Goal: Transaction & Acquisition: Purchase product/service

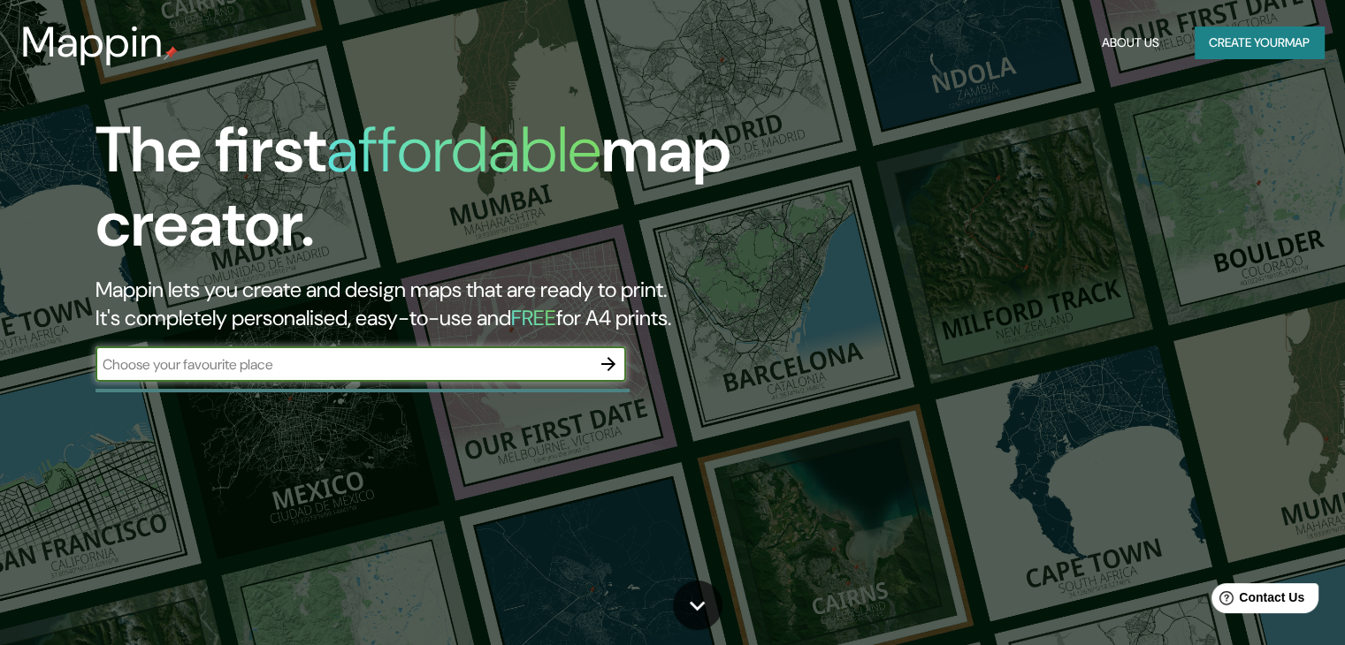
click at [410, 370] on input "text" at bounding box center [342, 364] width 495 height 20
type input "[GEOGRAPHIC_DATA]"
click at [606, 362] on icon "button" at bounding box center [608, 364] width 21 height 21
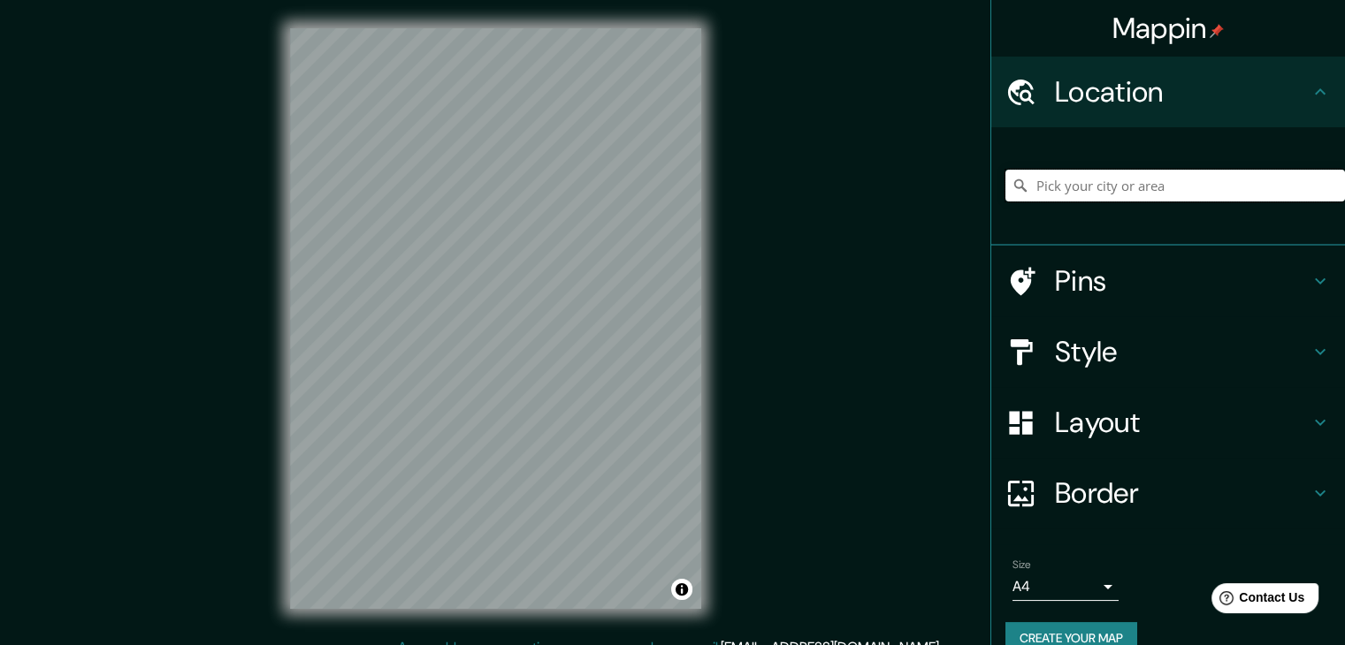
click at [1093, 171] on input "Pick your city or area" at bounding box center [1174, 186] width 339 height 32
click at [1128, 186] on input "[GEOGRAPHIC_DATA], [US_STATE], [GEOGRAPHIC_DATA]" at bounding box center [1174, 186] width 339 height 32
click at [1129, 185] on input "[GEOGRAPHIC_DATA], [US_STATE], [GEOGRAPHIC_DATA]" at bounding box center [1174, 186] width 339 height 32
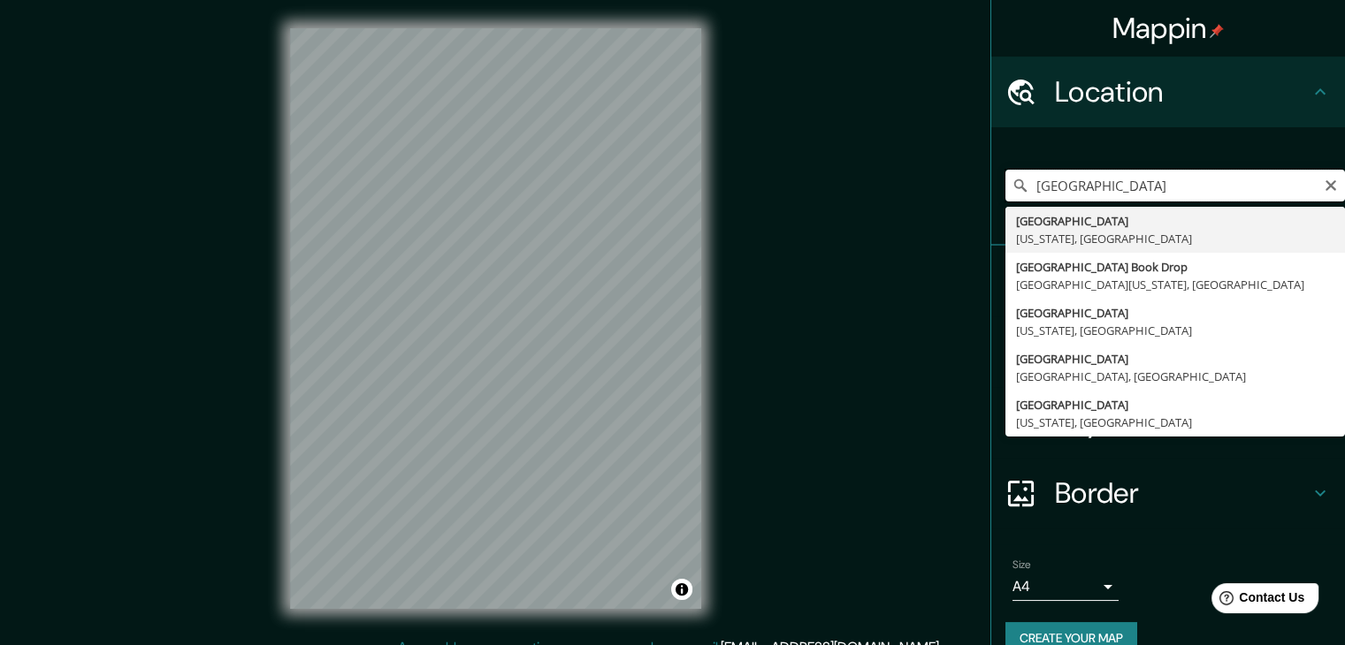
click at [1174, 184] on input "[GEOGRAPHIC_DATA]" at bounding box center [1174, 186] width 339 height 32
drag, startPoint x: 1174, startPoint y: 184, endPoint x: 1017, endPoint y: 182, distance: 157.4
click at [1017, 182] on input "[GEOGRAPHIC_DATA]" at bounding box center [1174, 186] width 339 height 32
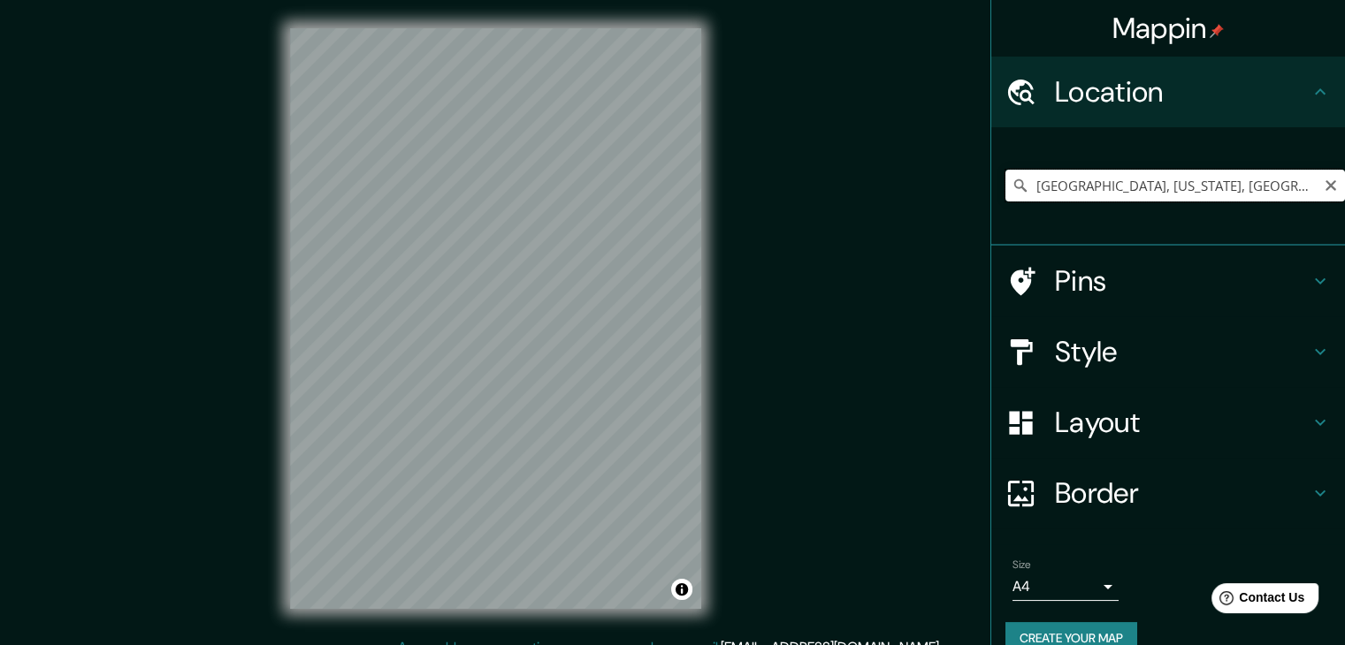
click at [1184, 188] on input "[GEOGRAPHIC_DATA], [US_STATE], [GEOGRAPHIC_DATA]" at bounding box center [1174, 186] width 339 height 32
click at [1188, 188] on input "[GEOGRAPHIC_DATA], [US_STATE], [GEOGRAPHIC_DATA]" at bounding box center [1174, 186] width 339 height 32
type input "[GEOGRAPHIC_DATA], [US_STATE], [GEOGRAPHIC_DATA]"
click at [1323, 190] on icon "Clear" at bounding box center [1330, 186] width 14 height 14
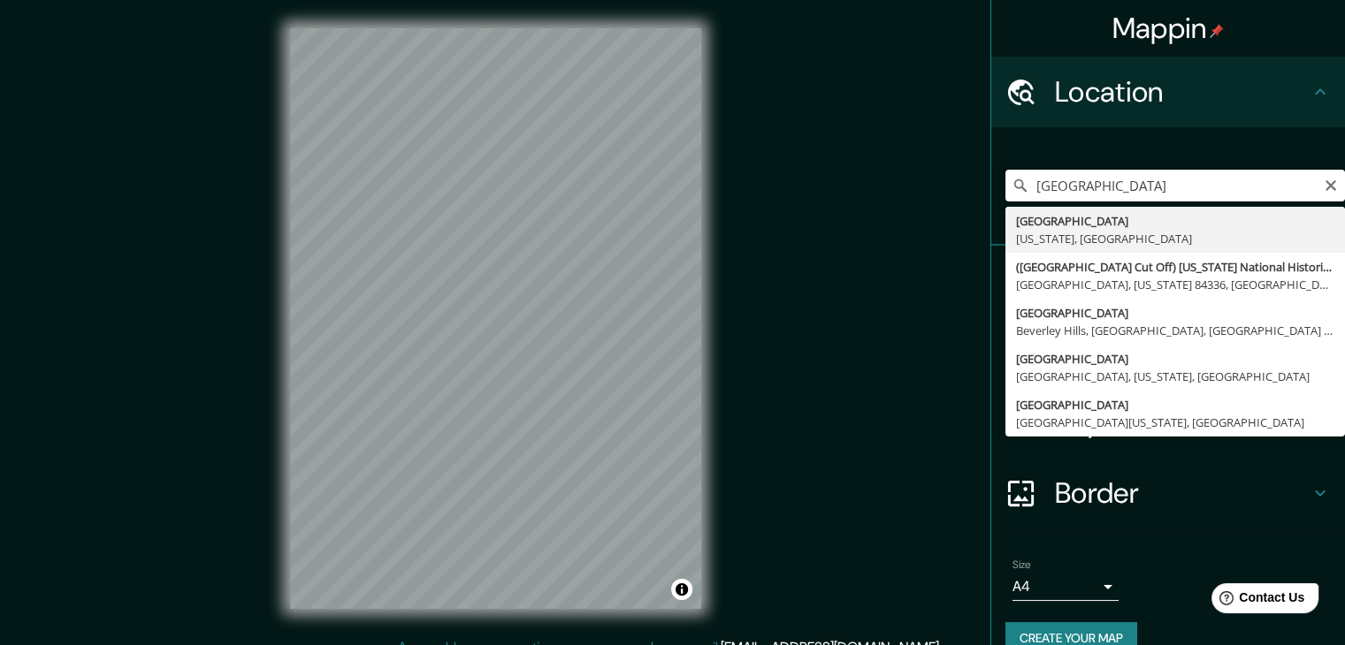
click at [1149, 182] on input "[GEOGRAPHIC_DATA]" at bounding box center [1174, 186] width 339 height 32
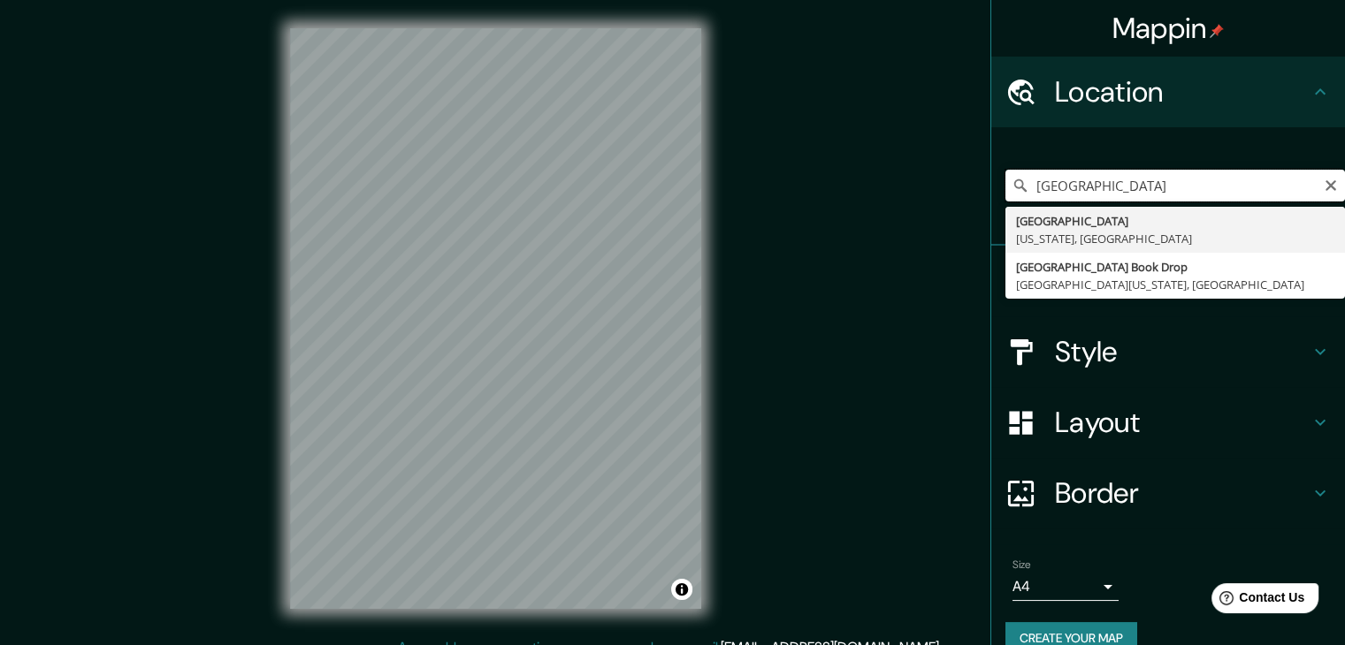
paste input "[GEOGRAPHIC_DATA] Public L"
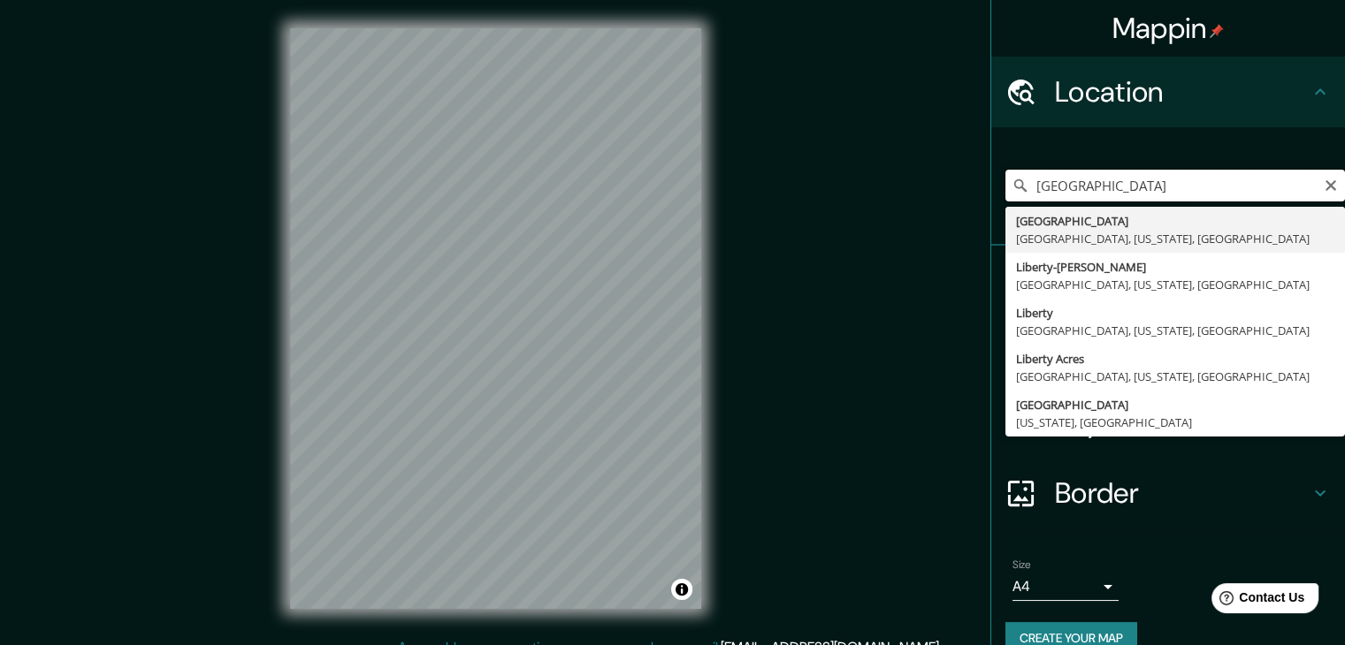
type input "[GEOGRAPHIC_DATA]"
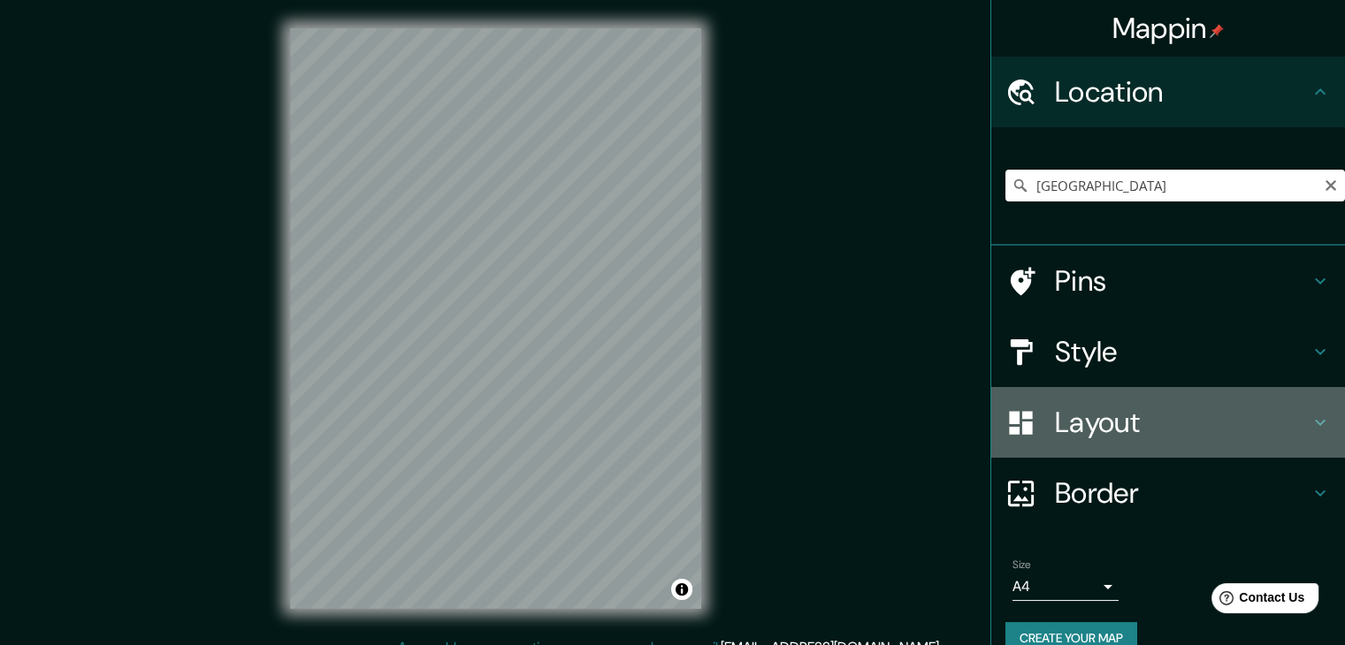
click at [1113, 421] on h4 "Layout" at bounding box center [1182, 422] width 255 height 35
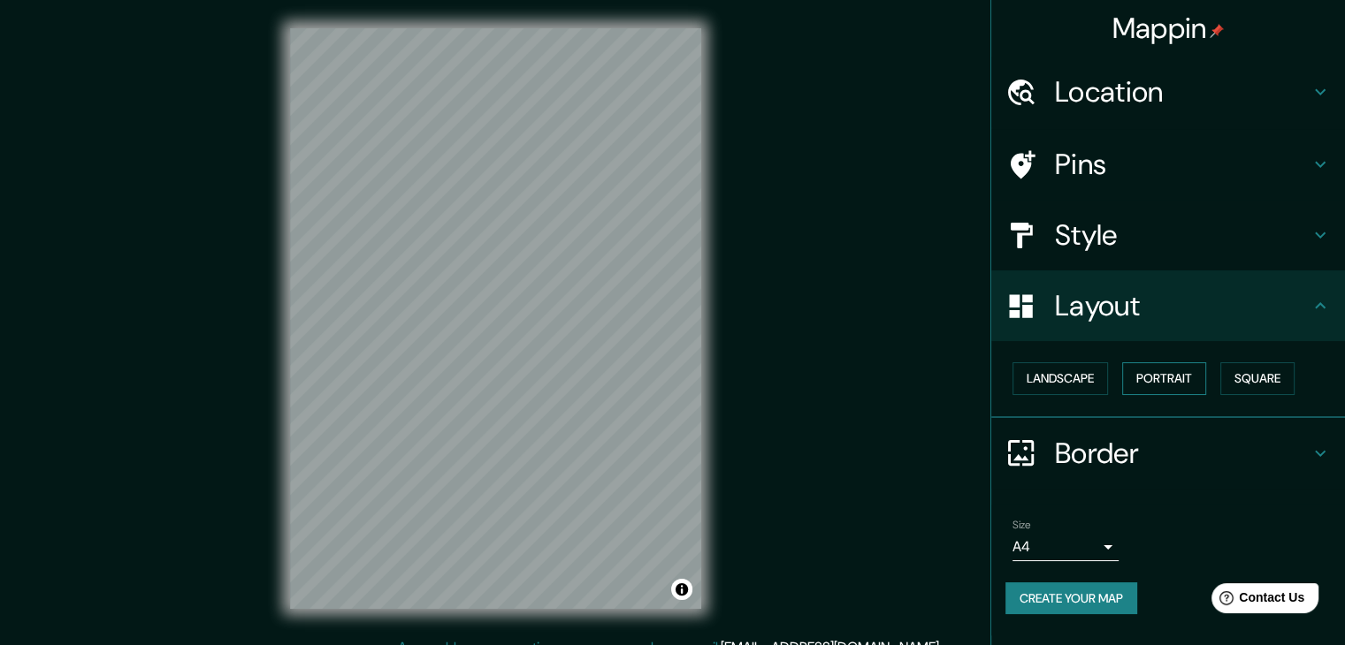
click at [1195, 377] on button "Portrait" at bounding box center [1164, 378] width 84 height 33
click at [1199, 380] on button "Portrait" at bounding box center [1164, 378] width 84 height 33
click at [1068, 387] on button "Landscape" at bounding box center [1059, 378] width 95 height 33
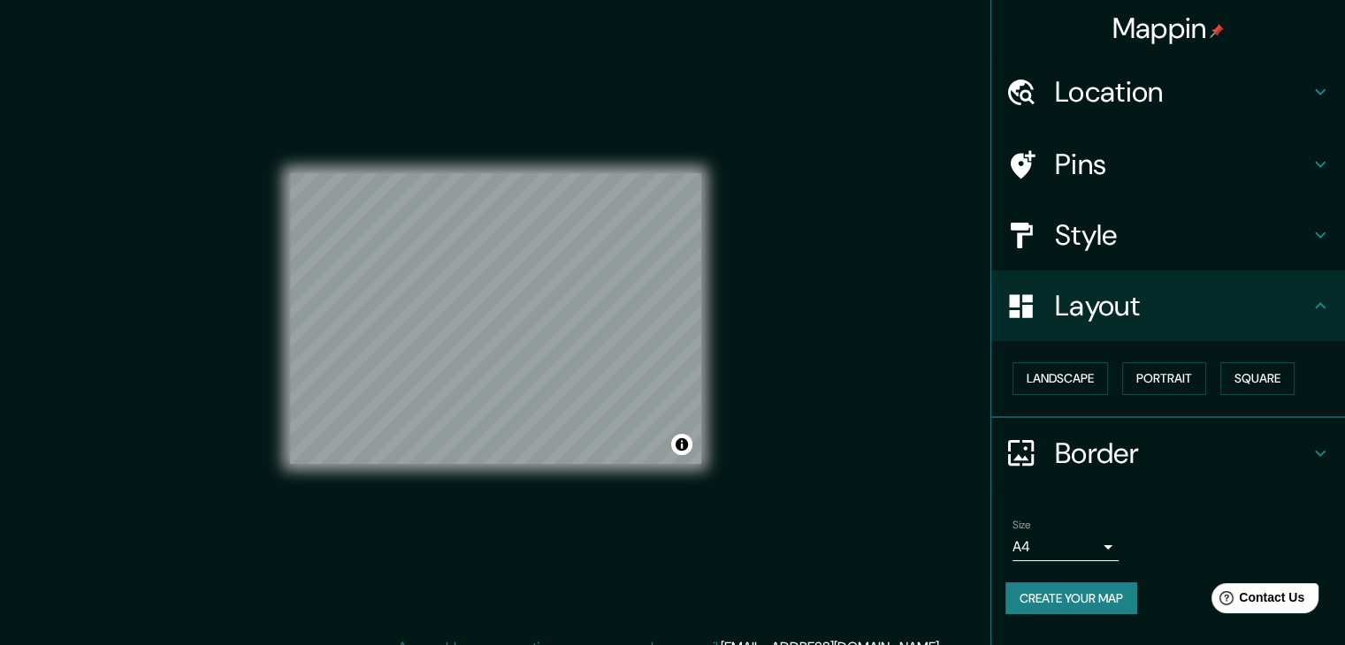
scroll to position [20, 0]
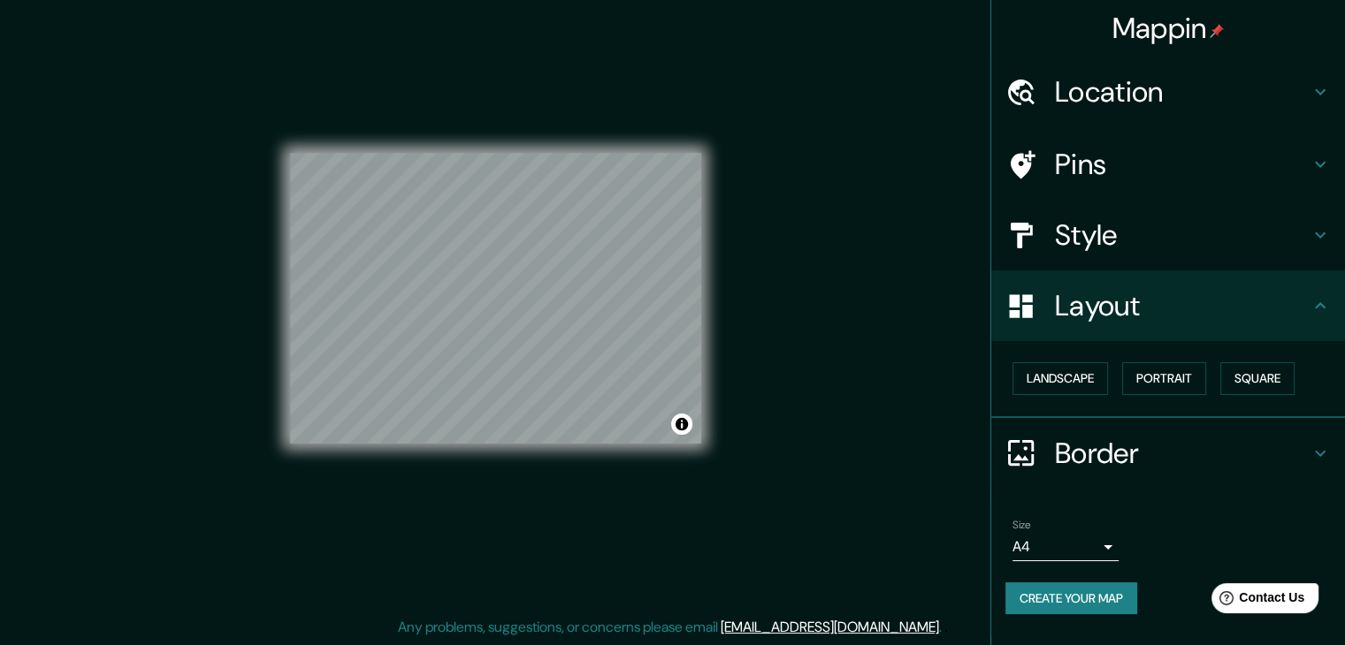
click at [1154, 229] on h4 "Style" at bounding box center [1182, 234] width 255 height 35
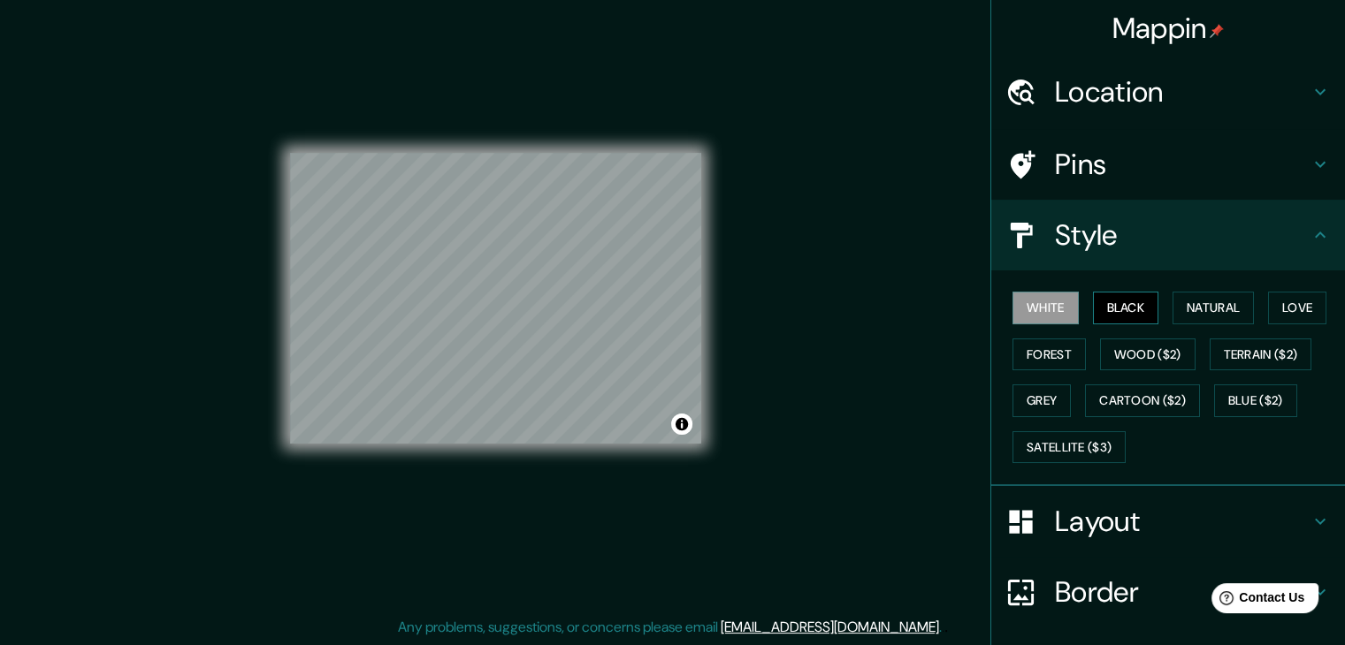
click at [1122, 300] on button "Black" at bounding box center [1126, 308] width 66 height 33
click at [518, 461] on div "© Mapbox © OpenStreetMap Improve this map" at bounding box center [495, 298] width 411 height 581
